Goal: Information Seeking & Learning: Learn about a topic

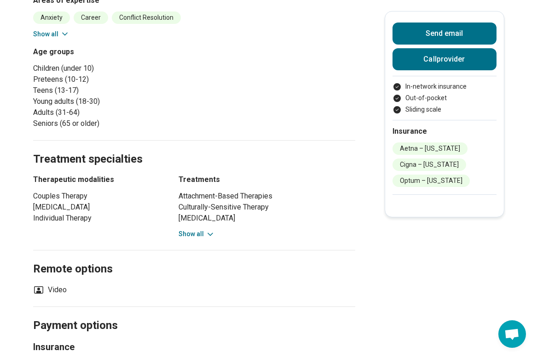
scroll to position [231, 0]
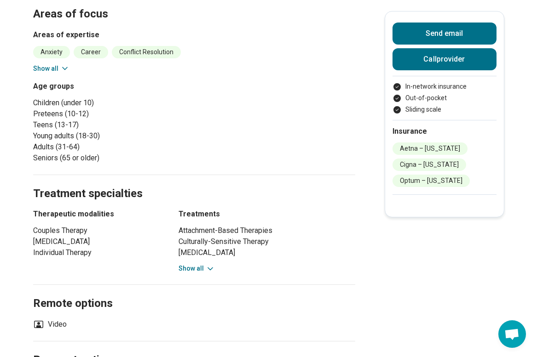
click at [188, 271] on button "Show all" at bounding box center [196, 269] width 36 height 10
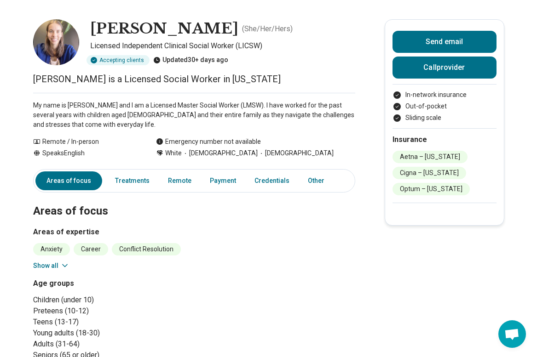
scroll to position [0, 0]
